Goal: Navigation & Orientation: Go to known website

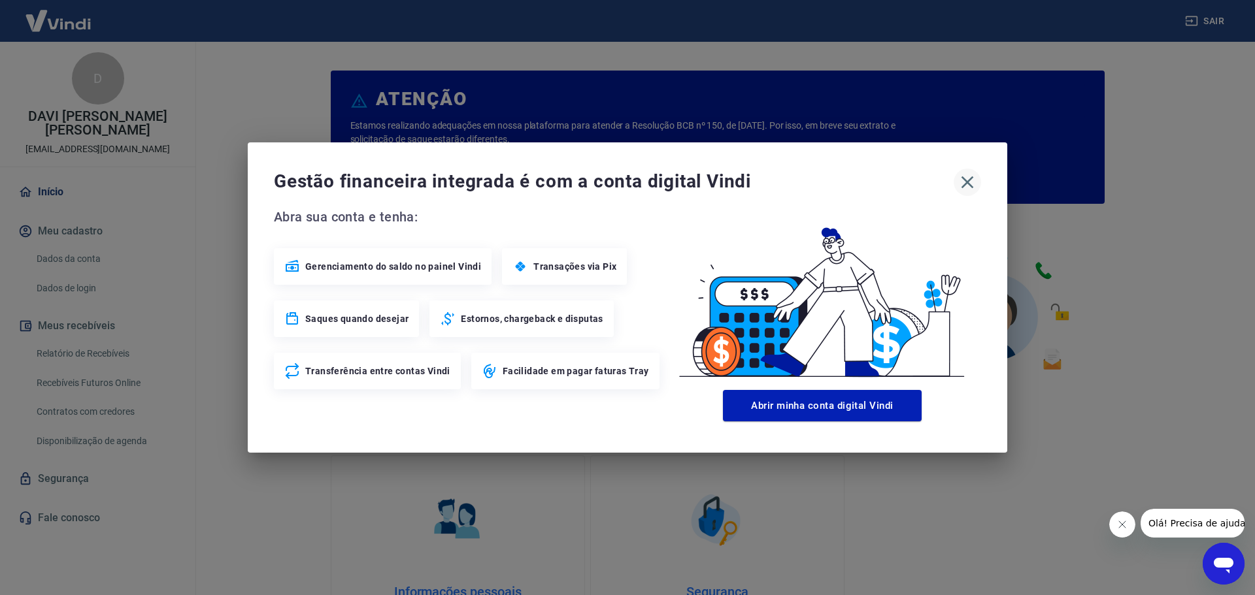
click at [972, 182] on icon "button" at bounding box center [967, 182] width 21 height 21
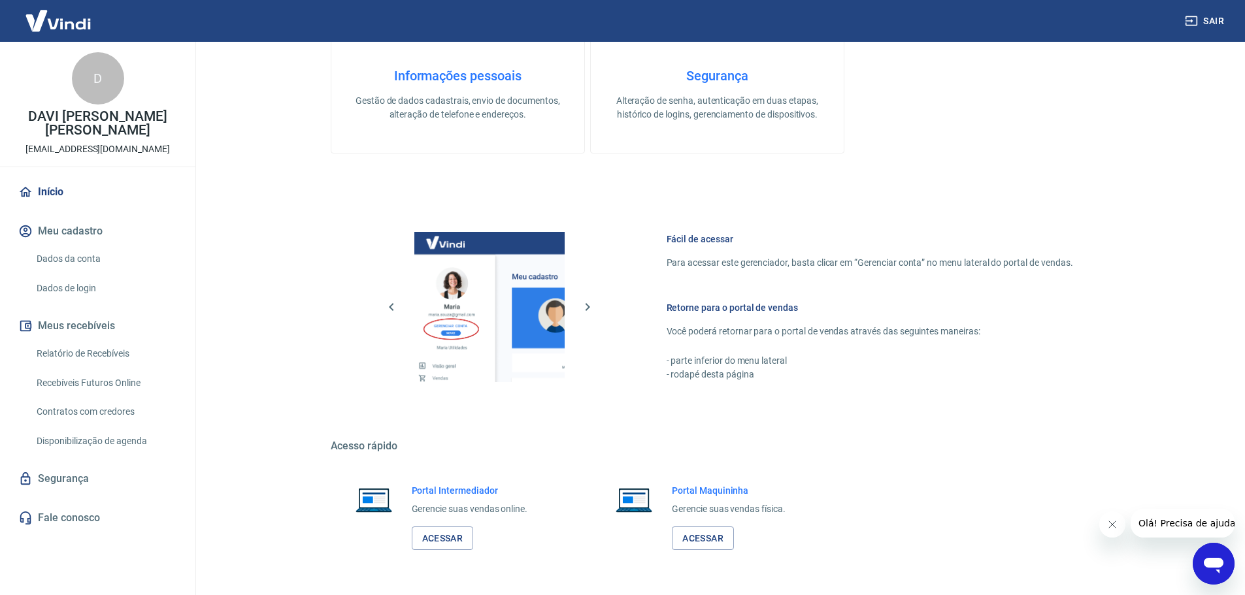
scroll to position [559, 0]
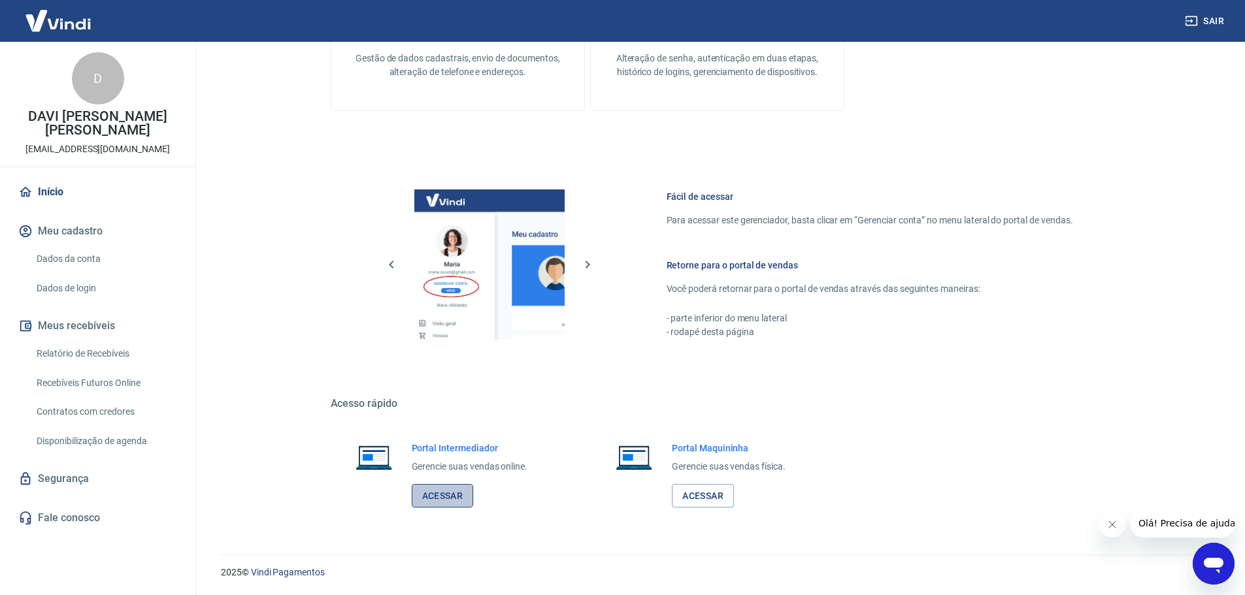
click at [452, 495] on link "Acessar" at bounding box center [443, 496] width 62 height 24
